Goal: Navigation & Orientation: Find specific page/section

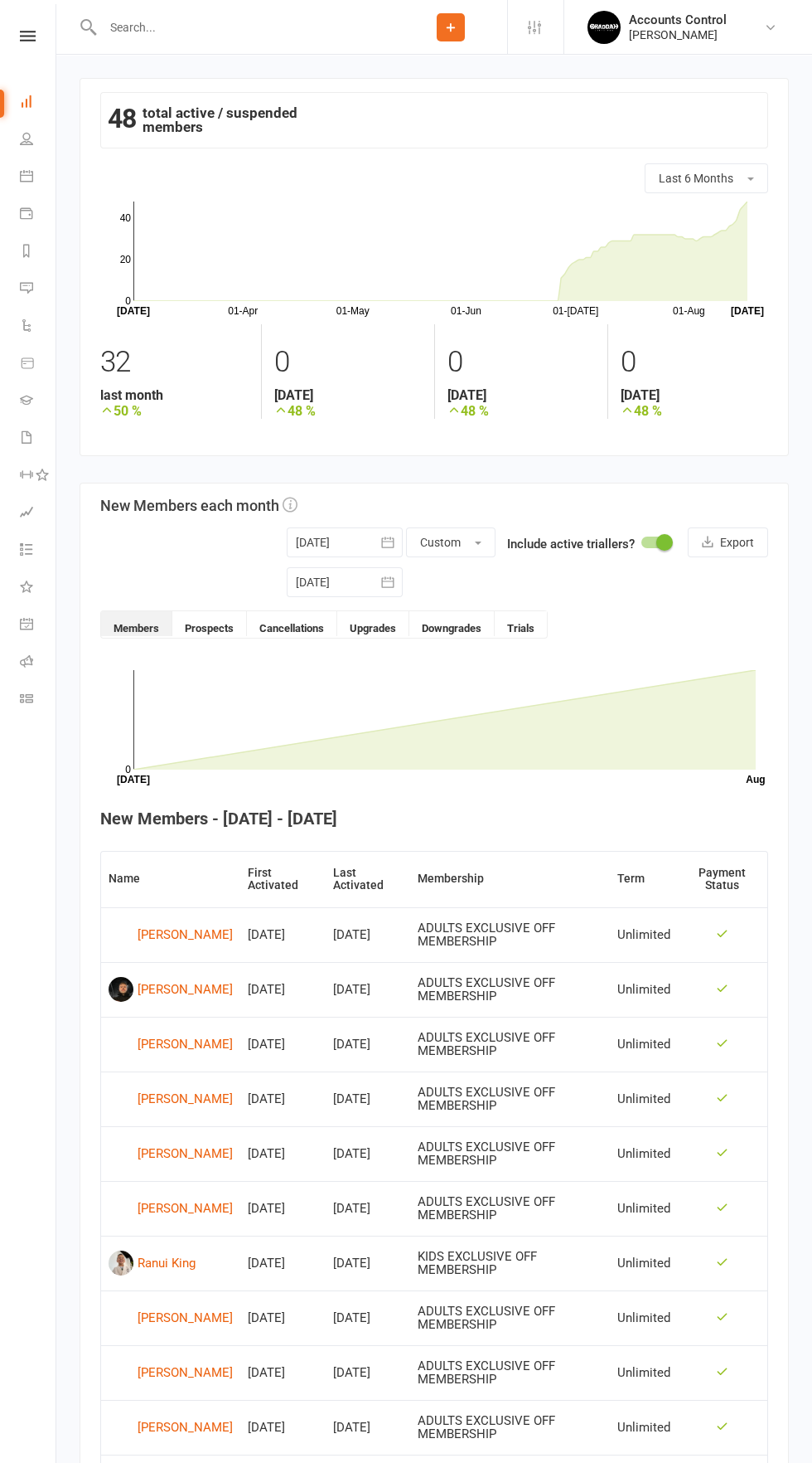
click at [20, 27] on nav "Clubworx Dashboard People Calendar Payments Reports Messages Automations Produc…" at bounding box center [28, 735] width 57 height 1463
click at [24, 38] on icon at bounding box center [28, 36] width 16 height 11
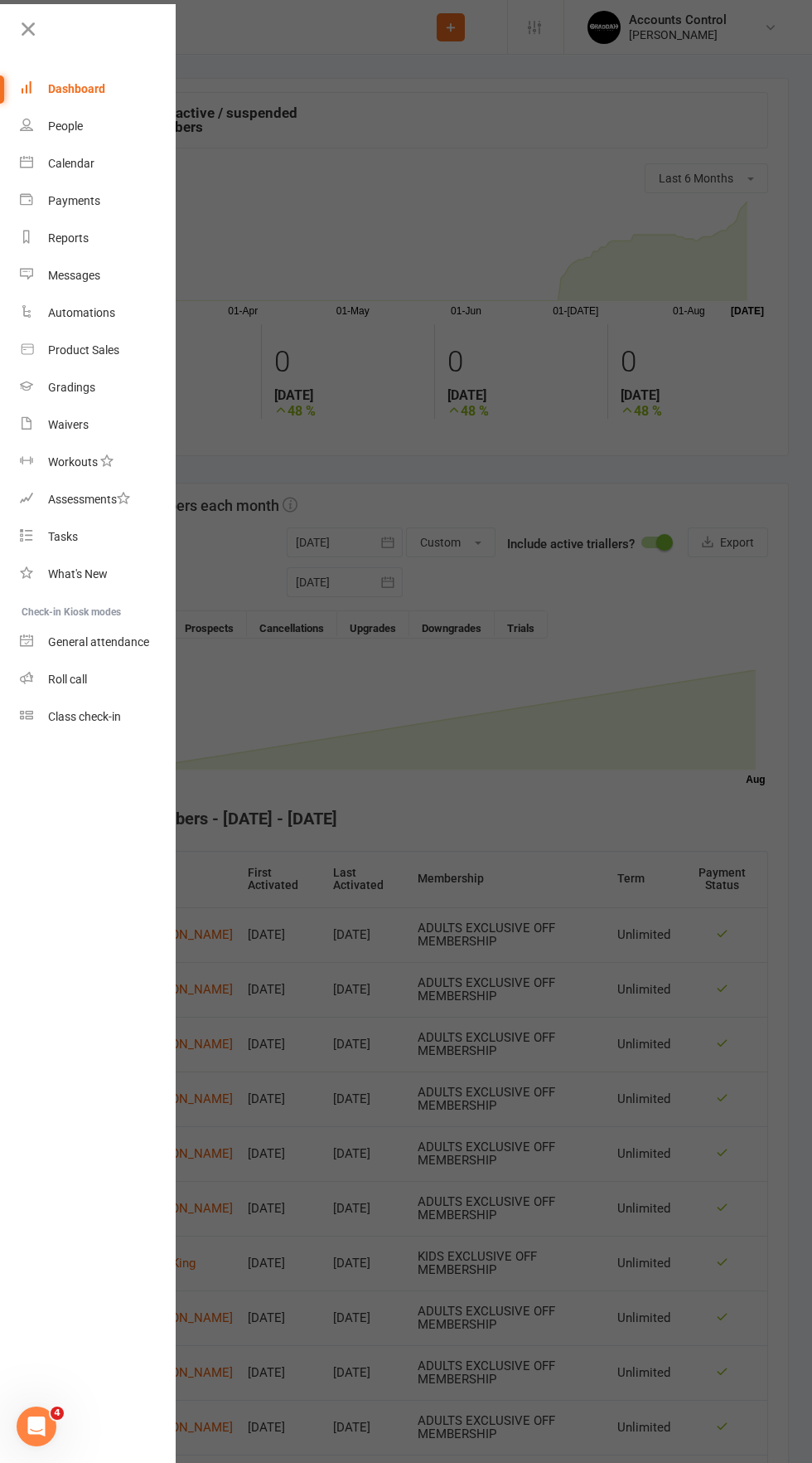
click at [69, 88] on div "Dashboard" at bounding box center [76, 88] width 57 height 13
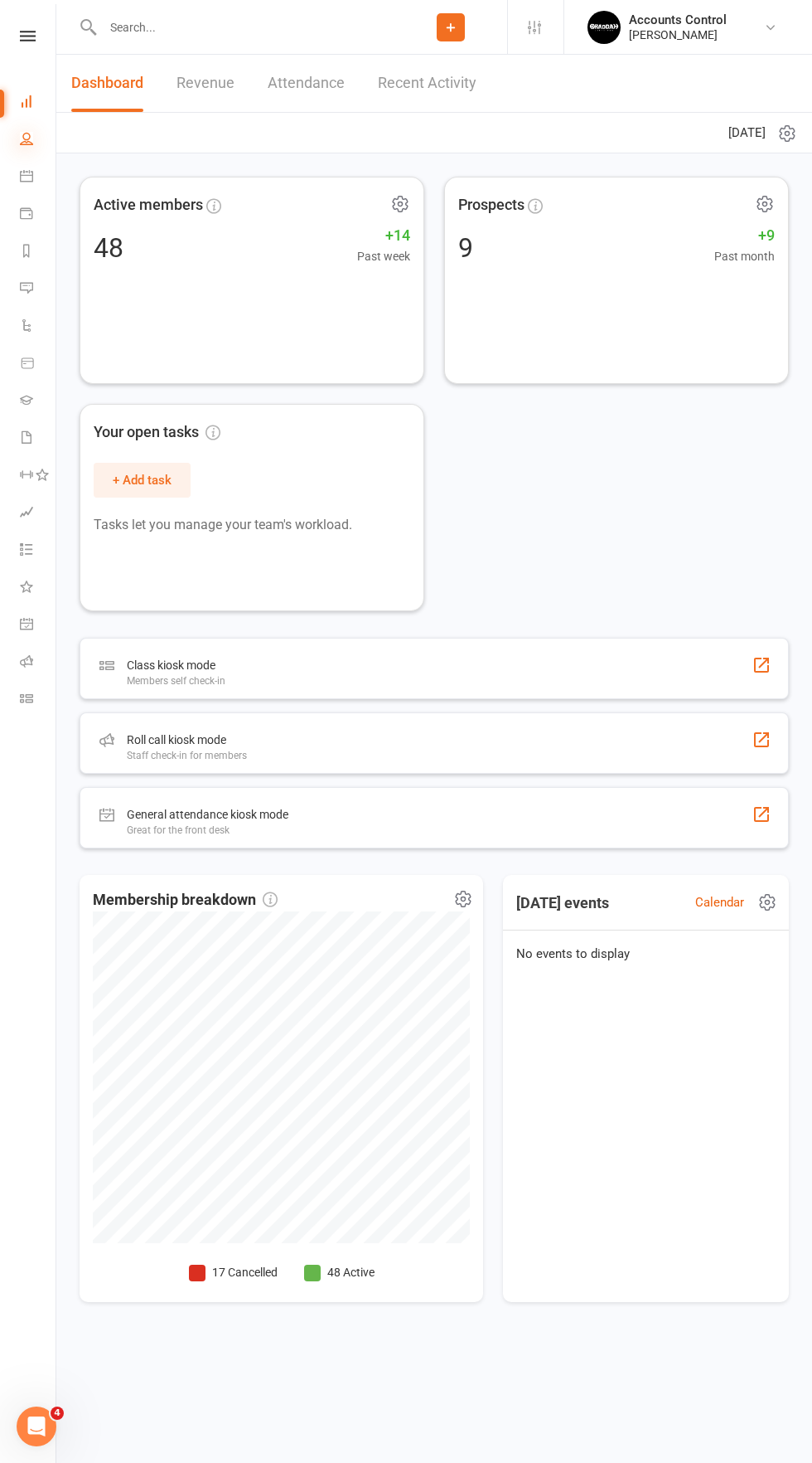
click at [27, 139] on icon at bounding box center [27, 138] width 13 height 13
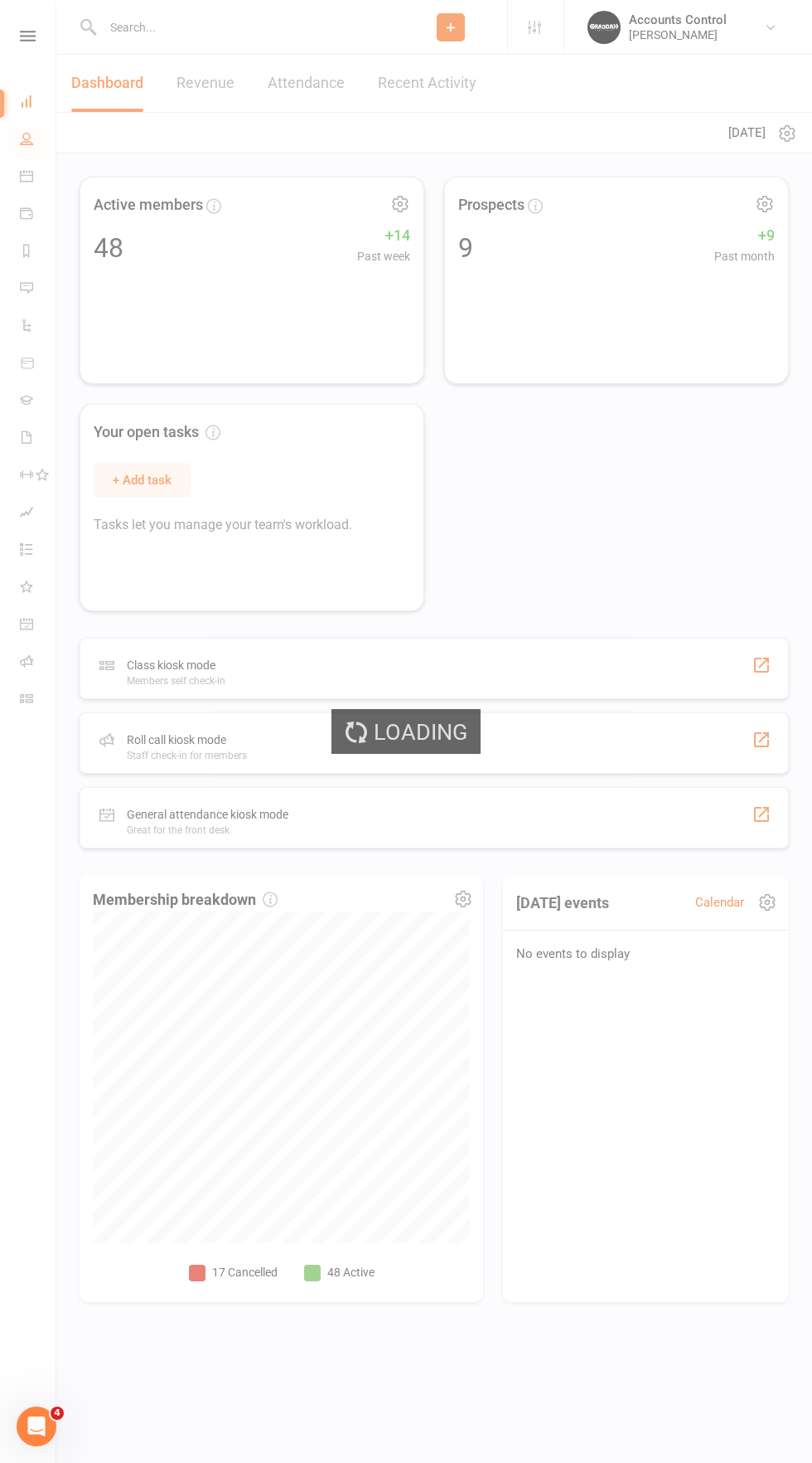
select select "100"
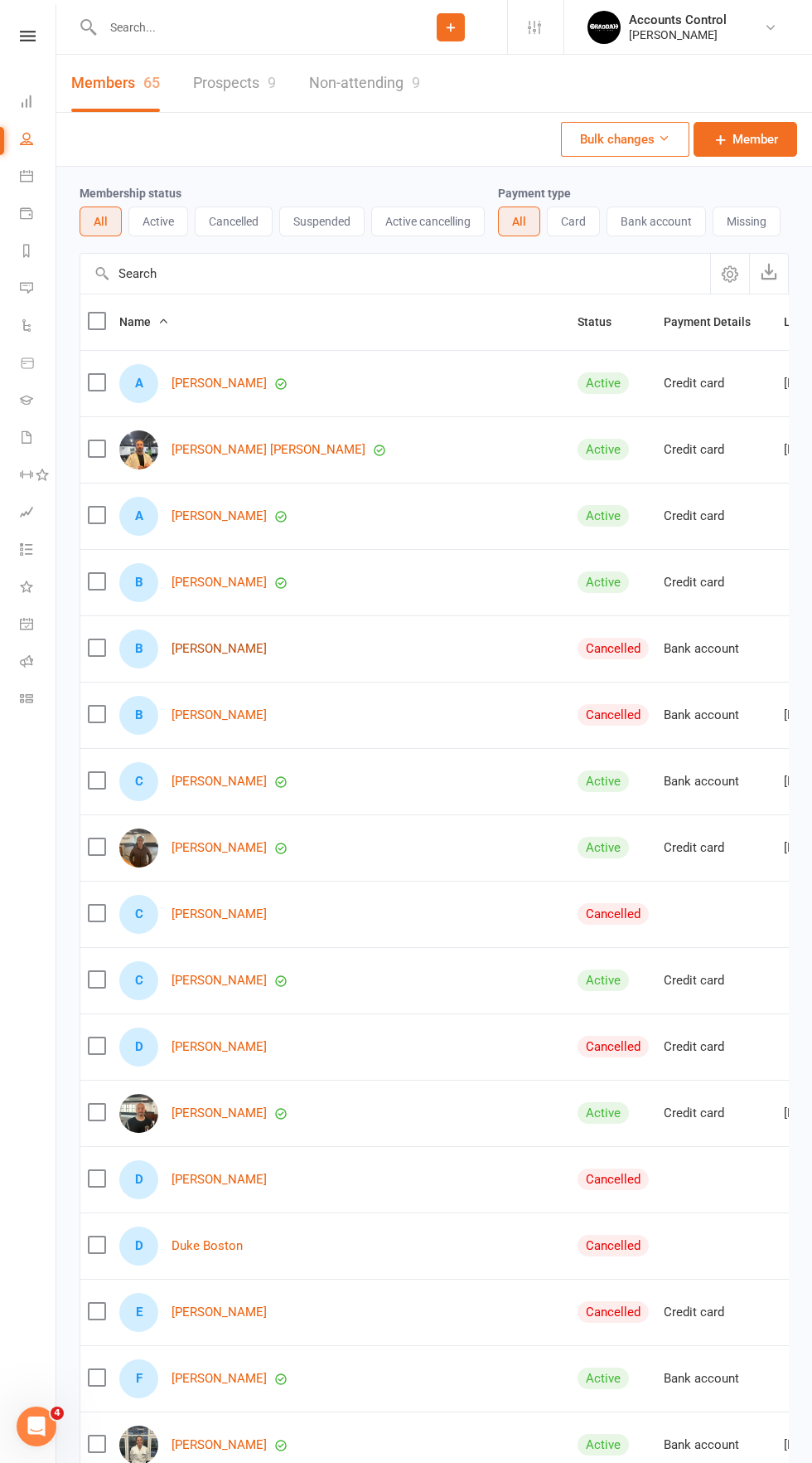
click at [181, 644] on link "[PERSON_NAME]" at bounding box center [219, 649] width 95 height 14
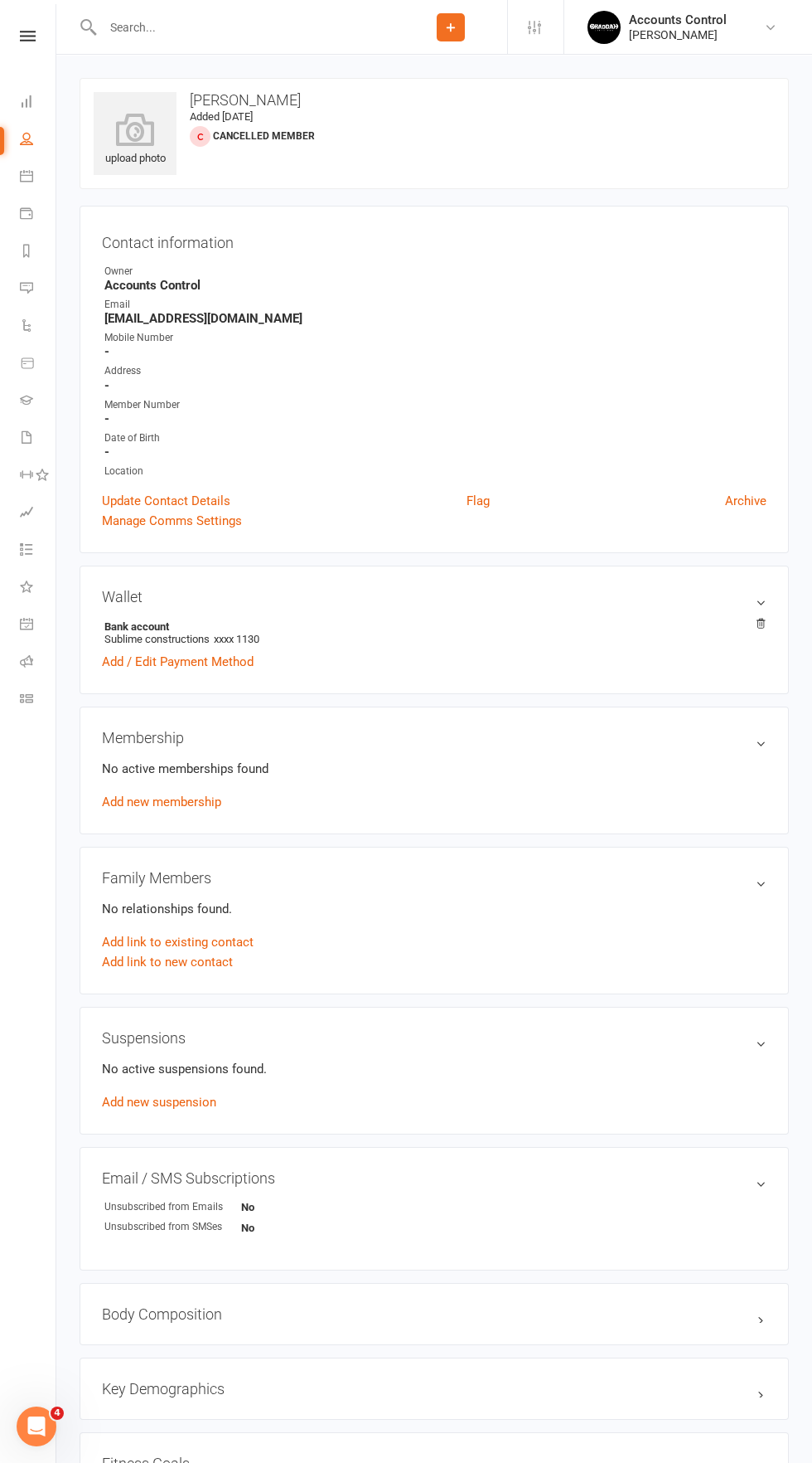
click at [22, 26] on nav "Clubworx Dashboard People Calendar Payments Reports Messages Automations Produc…" at bounding box center [28, 735] width 57 height 1463
click at [22, 24] on nav "Clubworx Dashboard People Calendar Payments Reports Messages Automations Produc…" at bounding box center [28, 735] width 57 height 1463
click at [29, 23] on nav "Clubworx Dashboard People Calendar Payments Reports Messages Automations Produc…" at bounding box center [28, 735] width 57 height 1463
click at [27, 101] on icon at bounding box center [27, 101] width 13 height 13
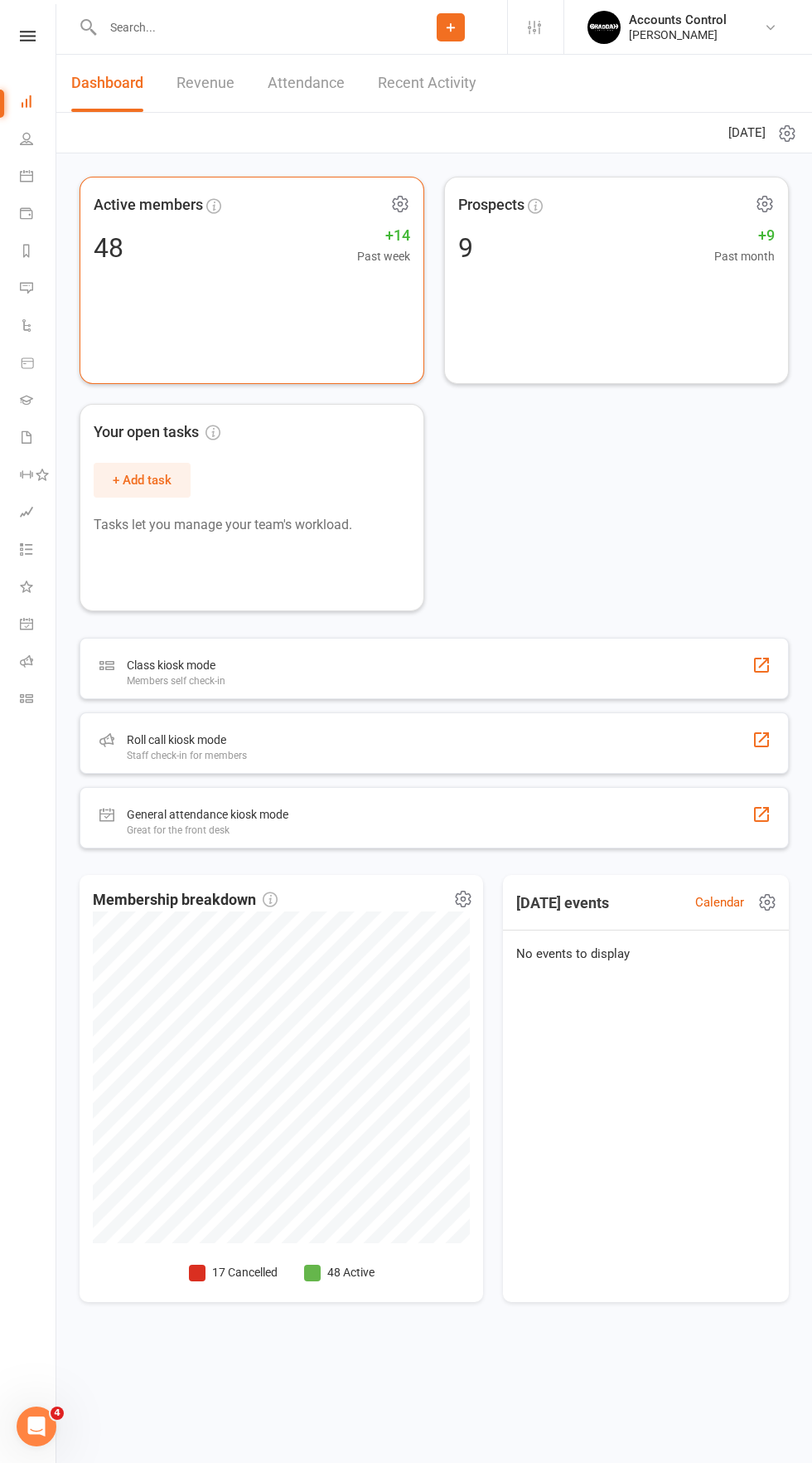
click at [400, 194] on icon at bounding box center [400, 204] width 20 height 20
click at [298, 280] on link "Refresh cached data" at bounding box center [328, 273] width 164 height 34
click at [27, 35] on icon at bounding box center [28, 36] width 16 height 11
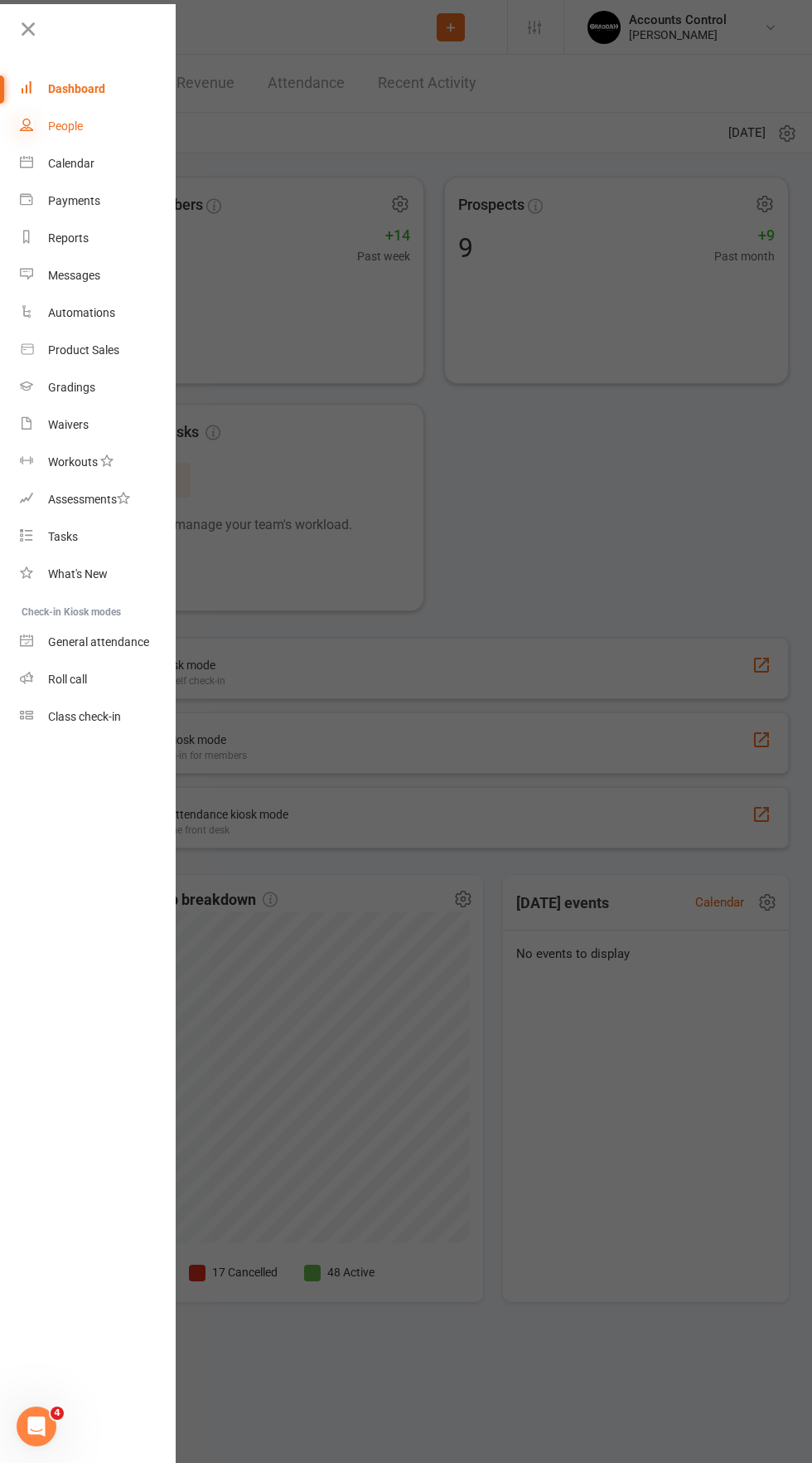
click at [27, 125] on icon at bounding box center [27, 124] width 13 height 13
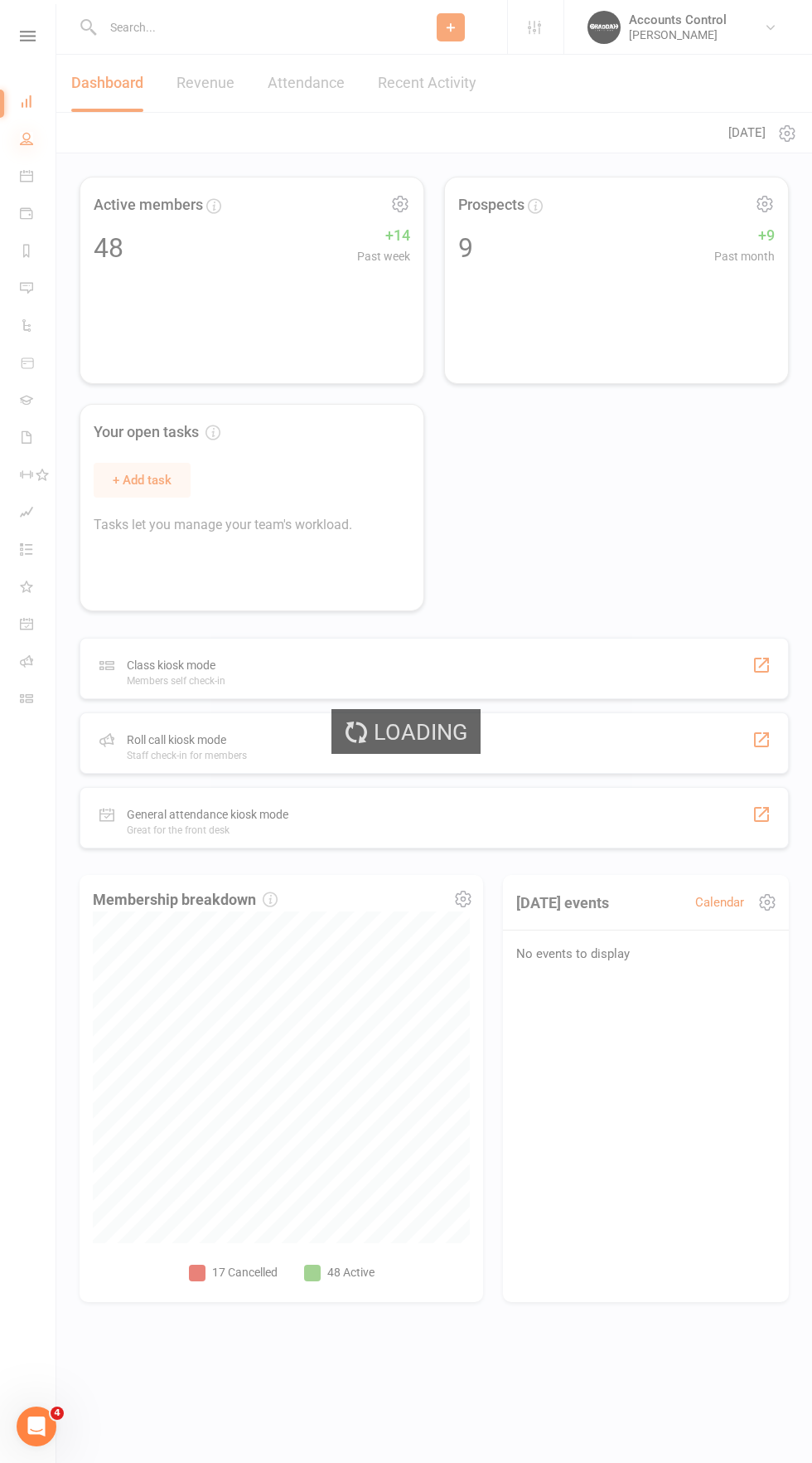
select select "100"
